Goal: Task Accomplishment & Management: Use online tool/utility

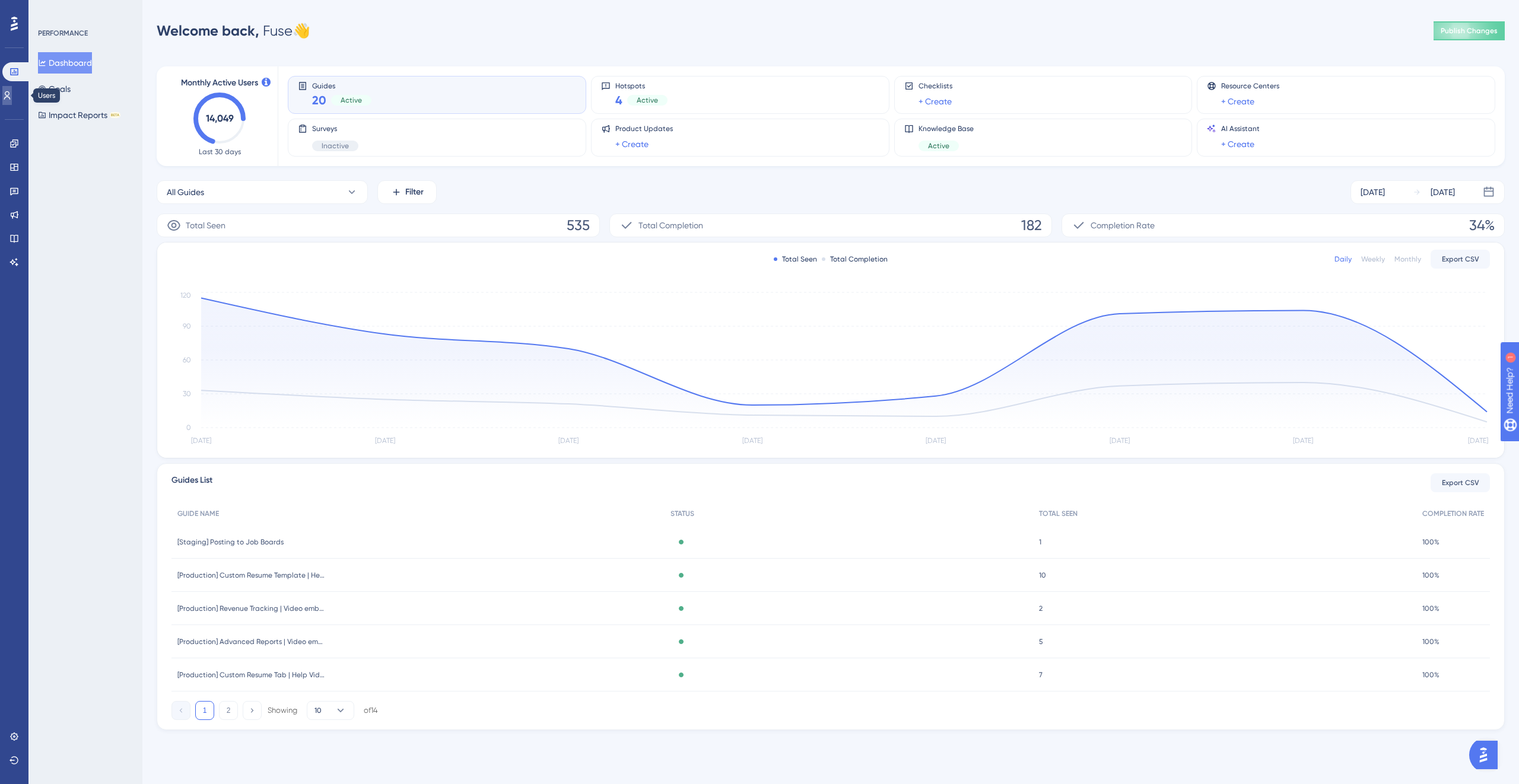
click at [12, 91] on link at bounding box center [7, 95] width 9 height 19
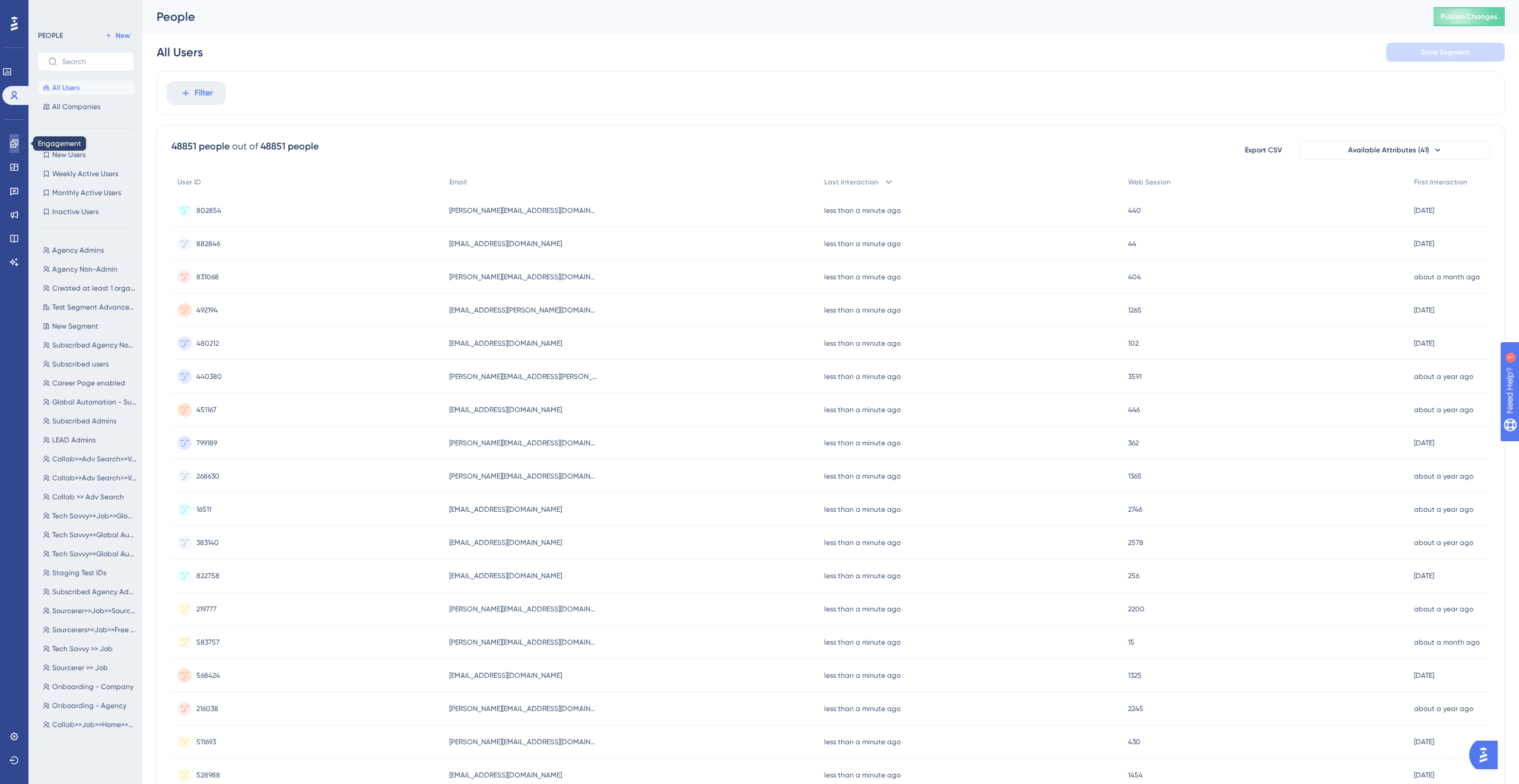
click at [19, 141] on link at bounding box center [14, 143] width 9 height 19
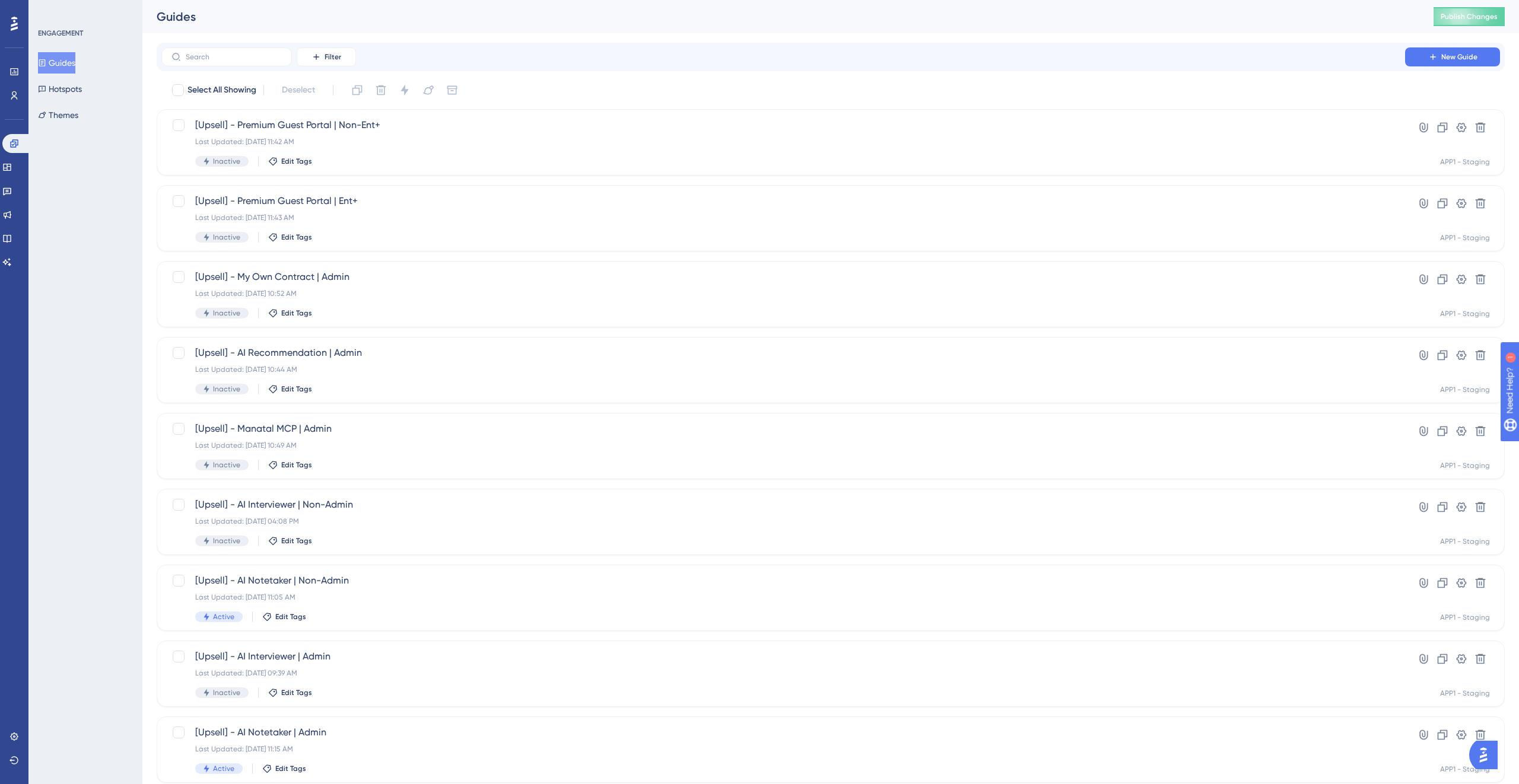
click at [80, 127] on div "ENGAGEMENT Guides Hotspots Themes" at bounding box center [85, 392] width 114 height 784
click at [422, 456] on div "[Upsell] - Manatal MCP | Admin Last Updated: [DATE] 10:49 AM Inactive Edit Tags" at bounding box center [783, 446] width 1176 height 48
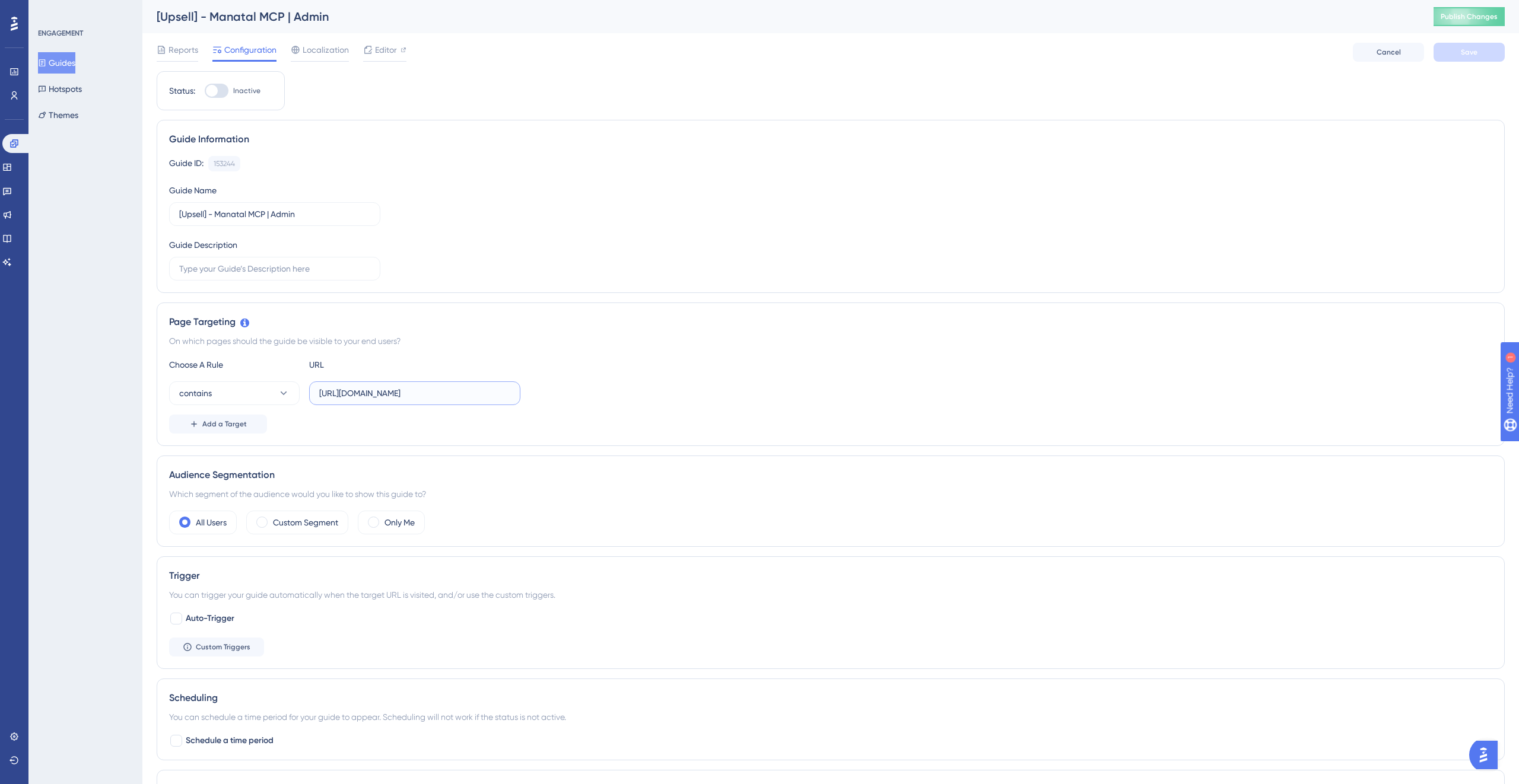
click at [467, 395] on input "[URL][DOMAIN_NAME]" at bounding box center [415, 393] width 191 height 13
paste input "-[URL]"
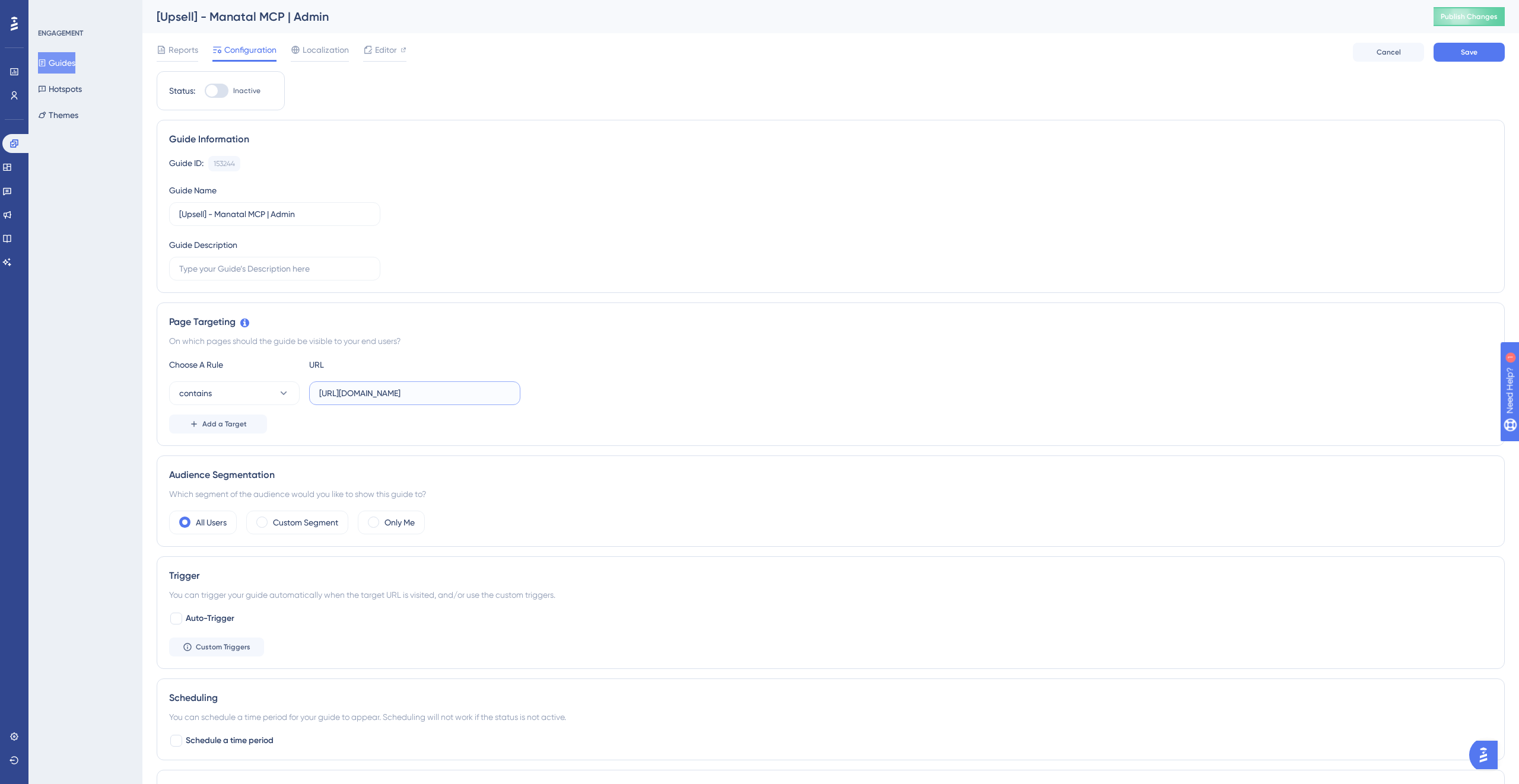
type input "[URL][DOMAIN_NAME]"
click at [762, 367] on div "Choose A Rule URL" at bounding box center [831, 365] width 1323 height 14
click at [1483, 56] on button "Save" at bounding box center [1469, 52] width 71 height 19
click at [206, 86] on div at bounding box center [216, 91] width 24 height 14
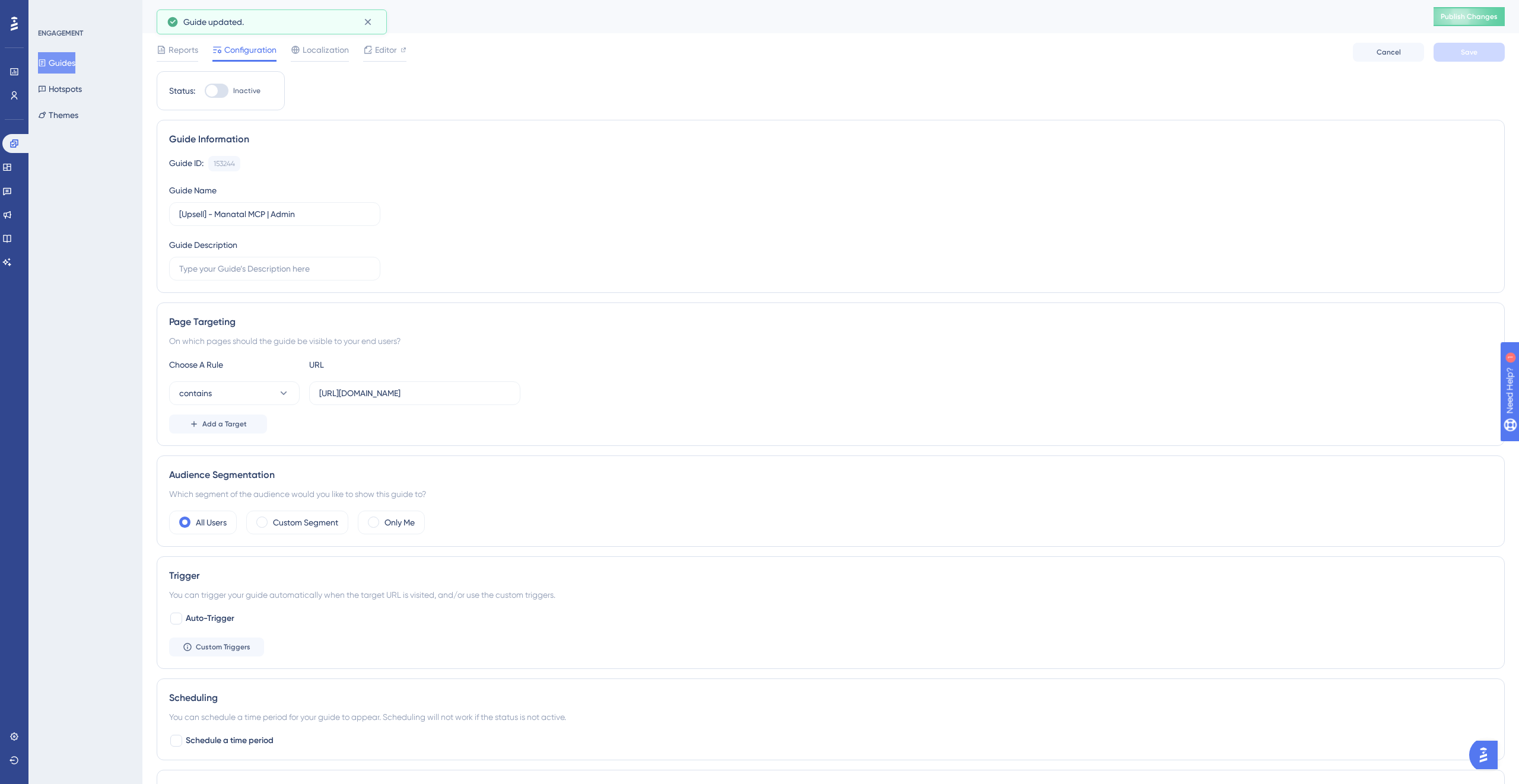
click at [205, 90] on input "Inactive" at bounding box center [204, 90] width 1 height 1
checkbox input "true"
click at [1474, 26] on div "[Upsell] - Manatal MCP | Admin Publish Changes" at bounding box center [831, 17] width 1376 height 33
click at [1464, 49] on span "Save" at bounding box center [1468, 52] width 17 height 9
click at [1481, 18] on span "Publish Changes" at bounding box center [1468, 16] width 57 height 9
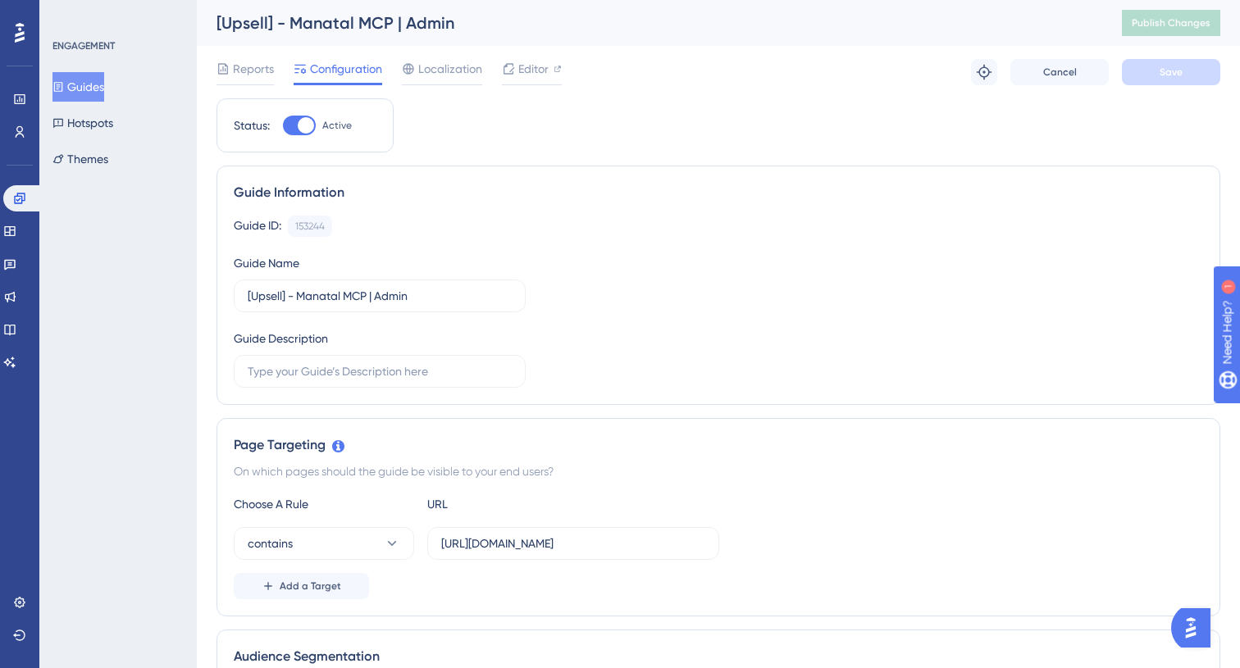
click at [323, 11] on div "[Upsell] - Manatal MCP | Admin" at bounding box center [648, 22] width 864 height 23
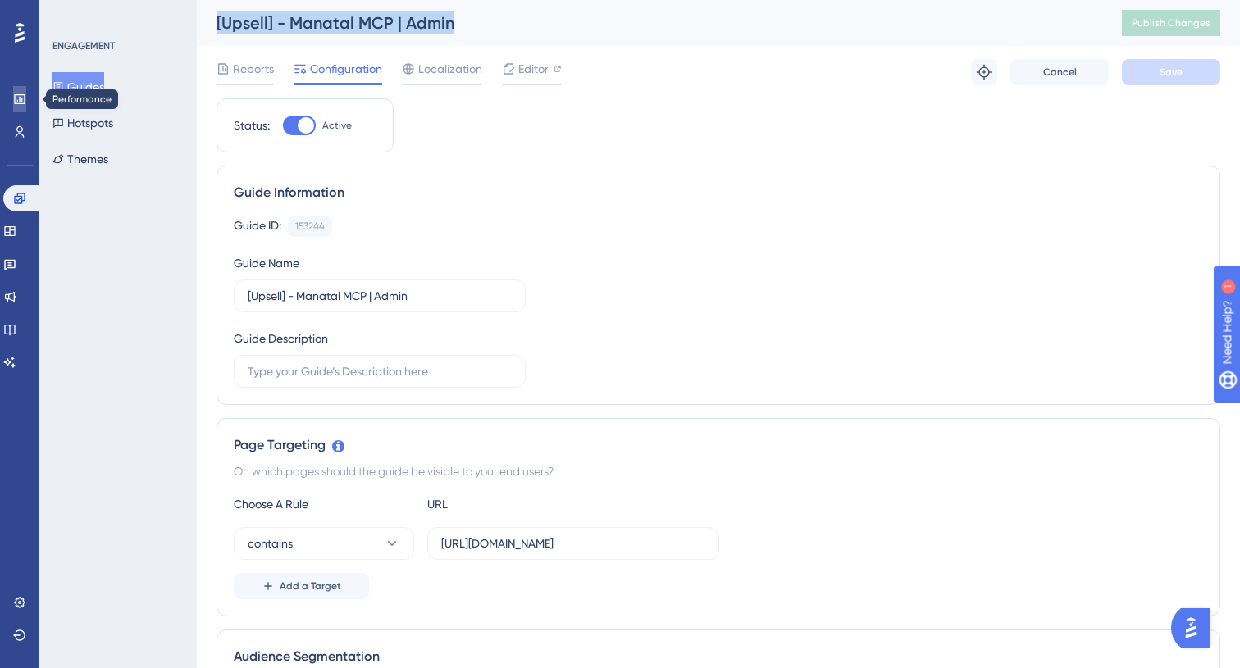
click at [26, 95] on link at bounding box center [19, 99] width 13 height 26
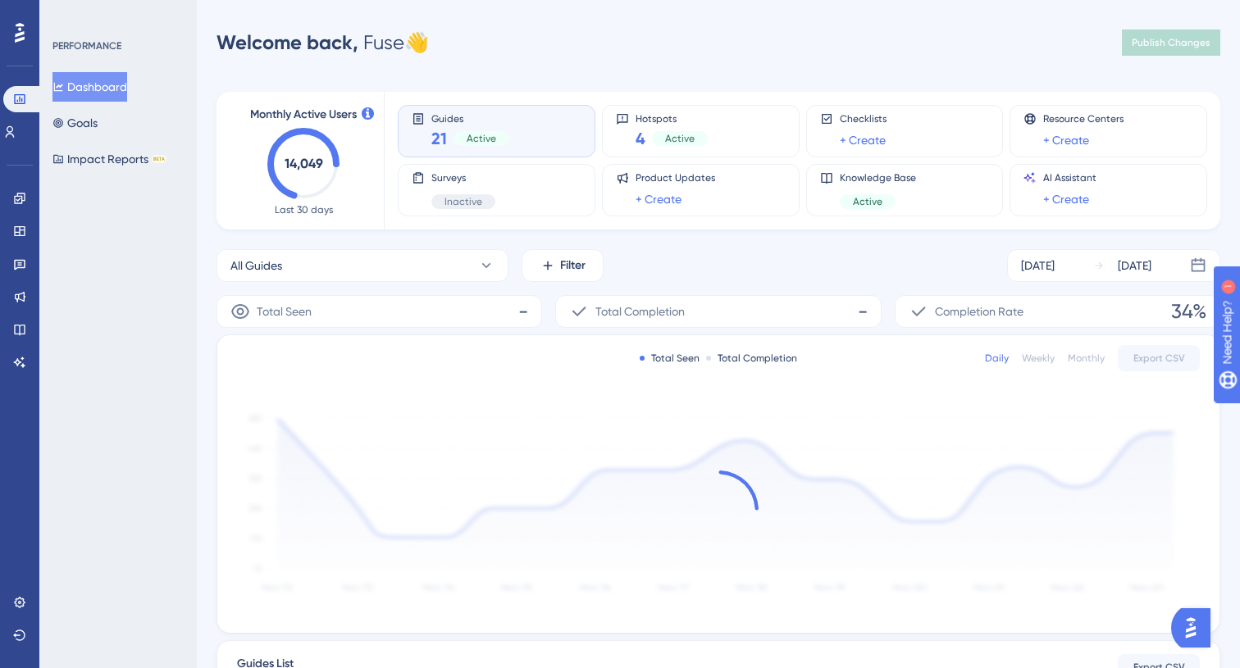
click at [30, 119] on div "Users" at bounding box center [19, 132] width 33 height 26
click at [16, 134] on icon at bounding box center [9, 131] width 13 height 13
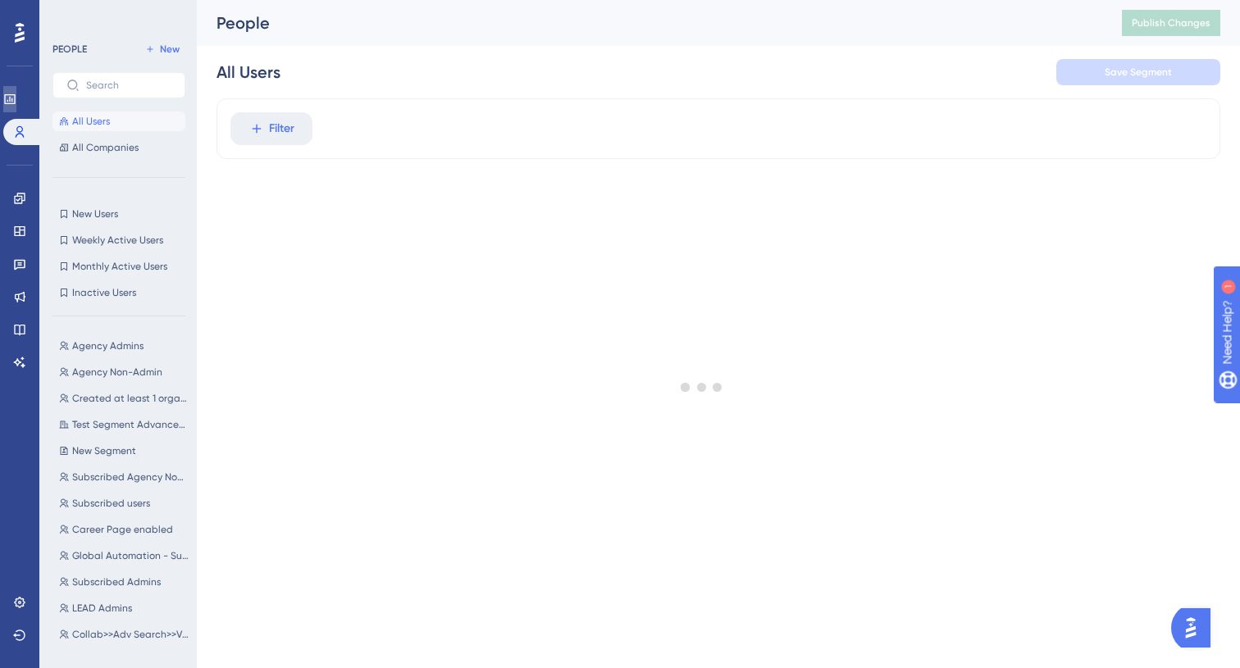
click at [16, 111] on link at bounding box center [9, 99] width 13 height 26
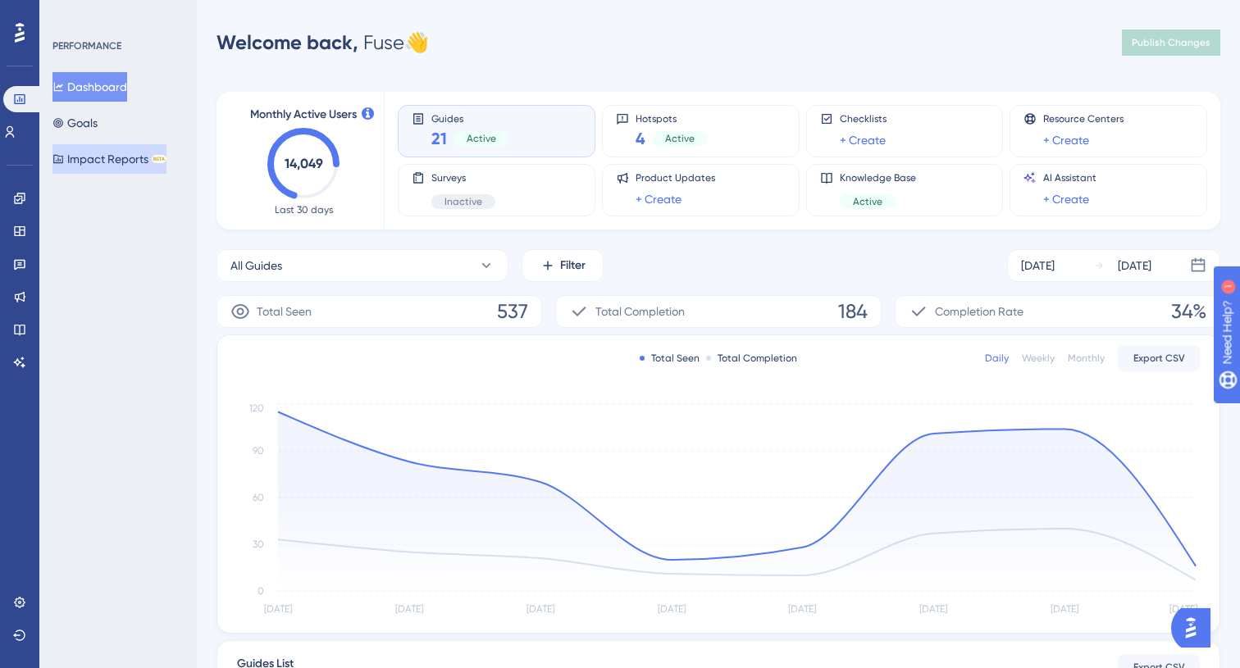
click at [82, 161] on button "Impact Reports BETA" at bounding box center [109, 159] width 114 height 30
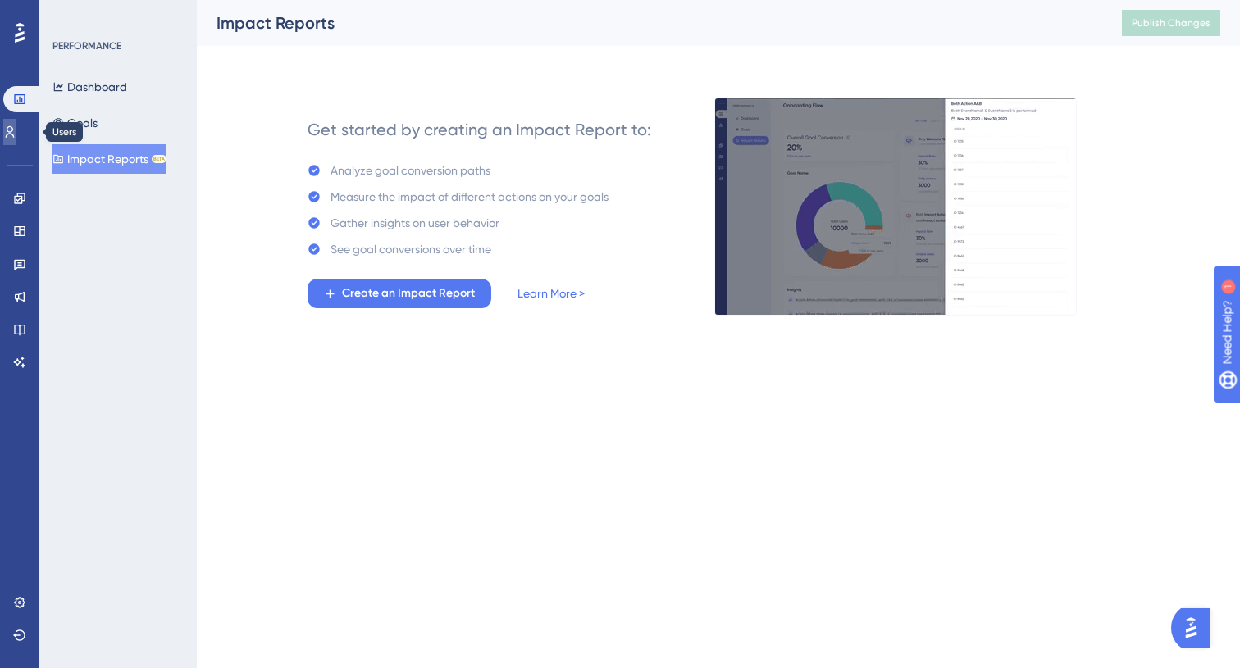
click at [16, 121] on link at bounding box center [9, 132] width 13 height 26
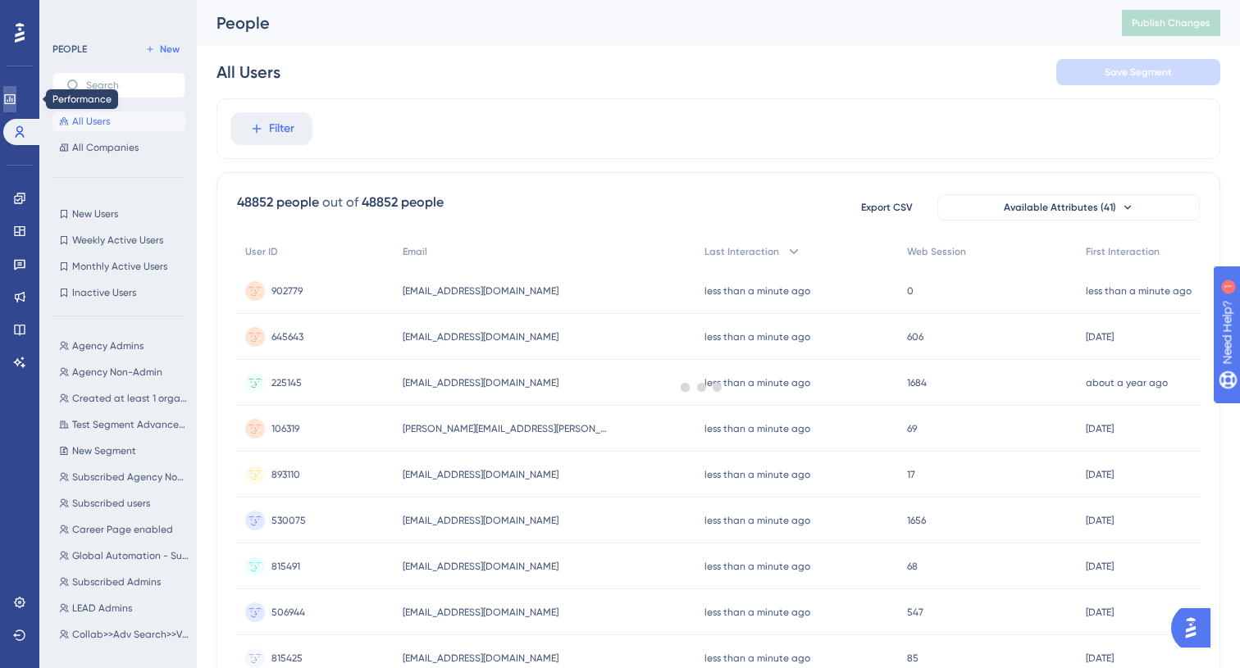
click at [16, 98] on icon at bounding box center [9, 99] width 13 height 13
